Goal: Find specific page/section: Find specific page/section

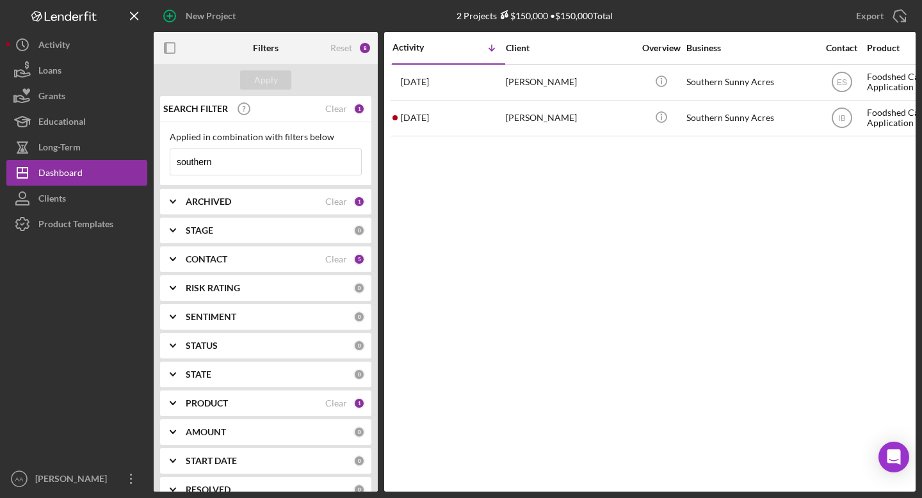
click at [237, 163] on input "southern" at bounding box center [265, 162] width 191 height 26
click at [231, 200] on b "ARCHIVED" at bounding box center [208, 202] width 45 height 10
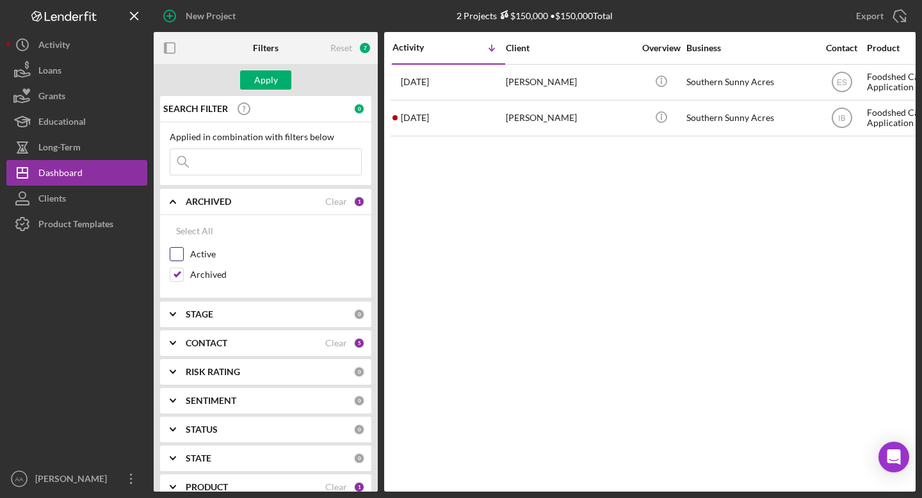
click at [179, 255] on input "Active" at bounding box center [176, 254] width 13 height 13
checkbox input "true"
click at [179, 280] on input "Archived" at bounding box center [176, 274] width 13 height 13
checkbox input "false"
click at [257, 86] on div "Apply" at bounding box center [266, 79] width 24 height 19
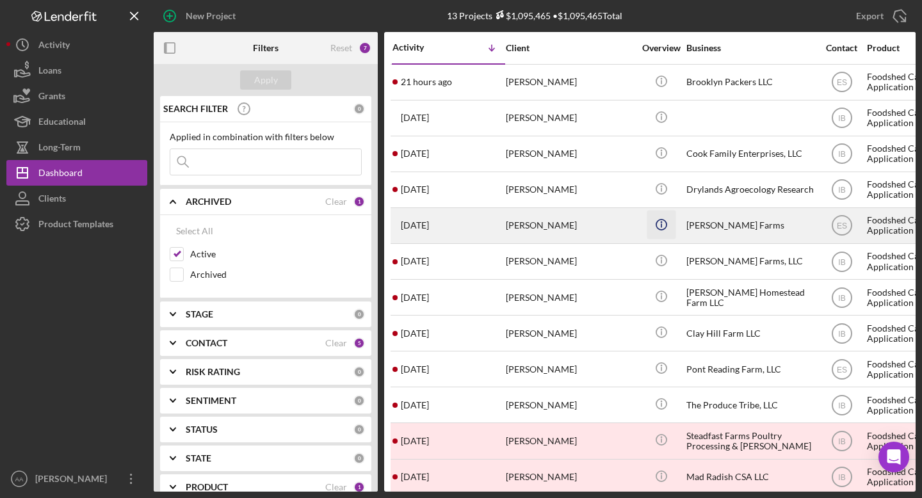
click at [654, 212] on icon "Icon/Info" at bounding box center [661, 224] width 29 height 29
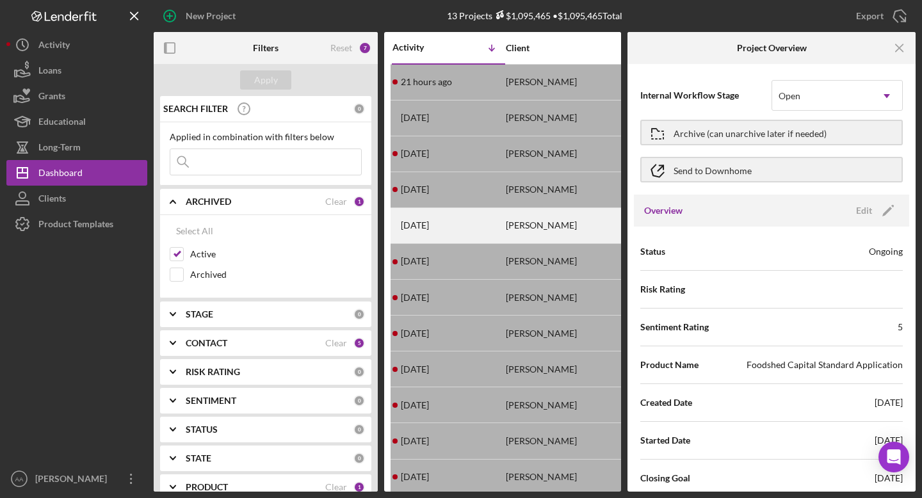
click at [527, 214] on div "[PERSON_NAME]" at bounding box center [570, 226] width 128 height 34
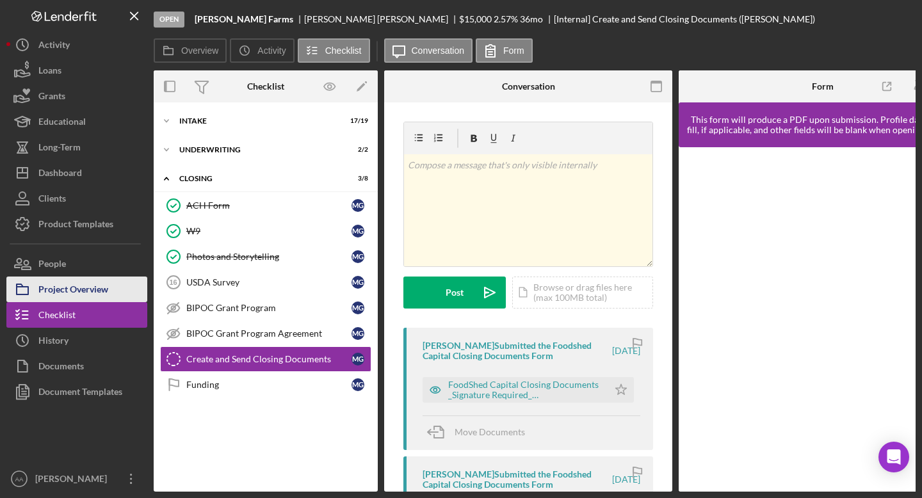
click at [77, 284] on div "Project Overview" at bounding box center [73, 291] width 70 height 29
